Goal: Task Accomplishment & Management: Use online tool/utility

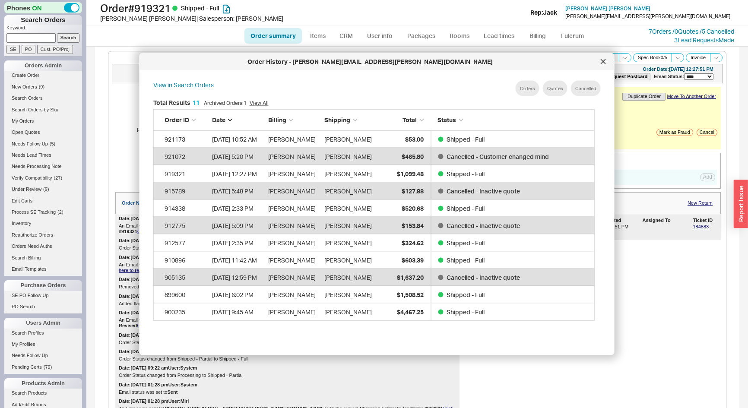
select select "*"
select select "LOW"
select select "3"
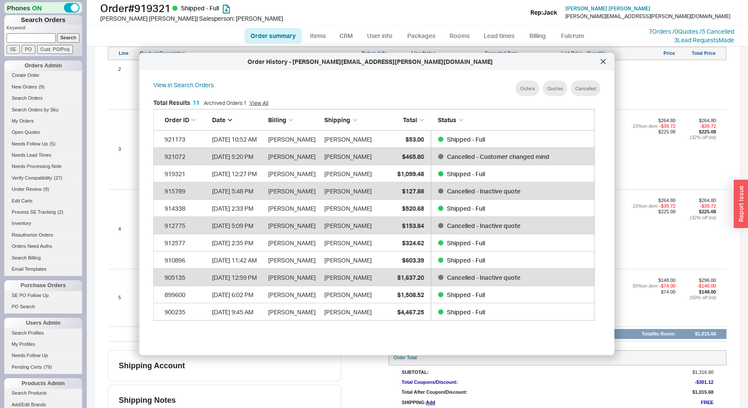
drag, startPoint x: 22, startPoint y: 38, endPoint x: 14, endPoint y: 47, distance: 11.9
click at [20, 36] on input at bounding box center [30, 37] width 49 height 9
type input "936825"
click at [57, 33] on input "Search" at bounding box center [68, 37] width 23 height 9
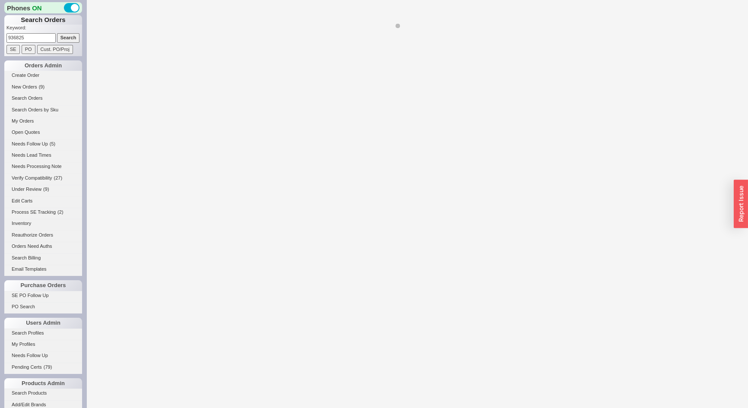
select select "*"
select select "LOW"
select select "3"
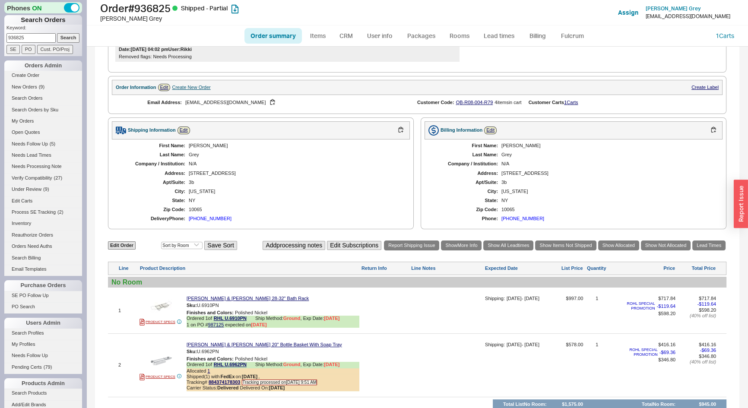
scroll to position [66, 0]
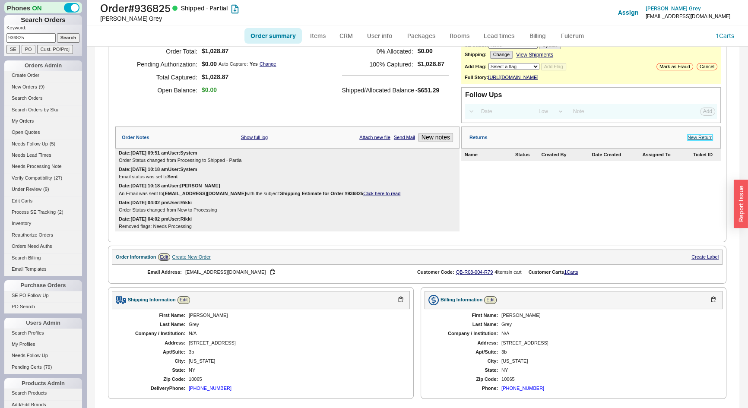
click at [703, 140] on link "New Return" at bounding box center [700, 138] width 25 height 6
